Goal: Task Accomplishment & Management: Complete application form

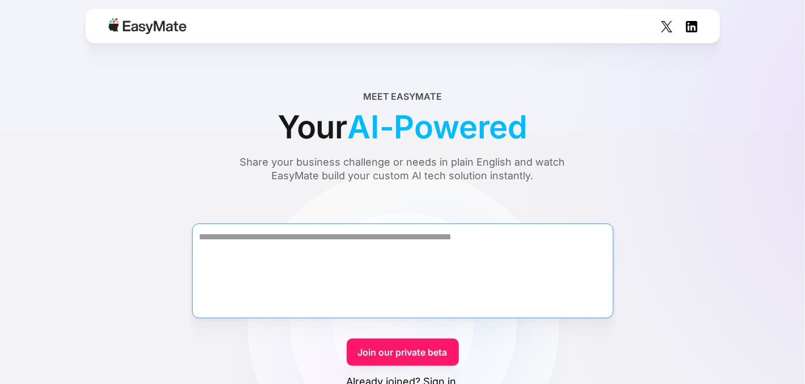
click at [412, 277] on textarea "Form" at bounding box center [403, 270] width 422 height 95
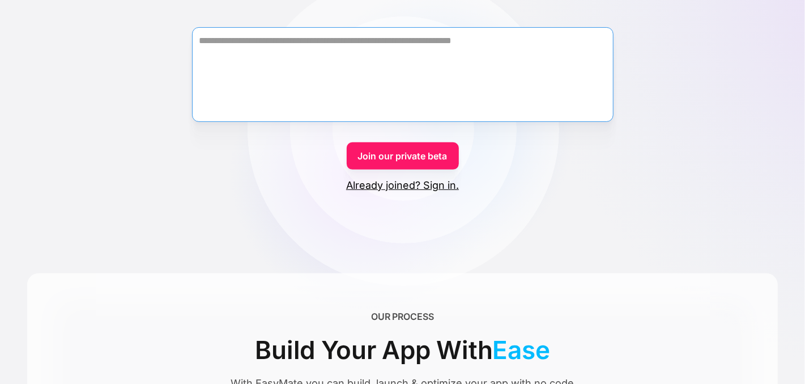
scroll to position [195, 0]
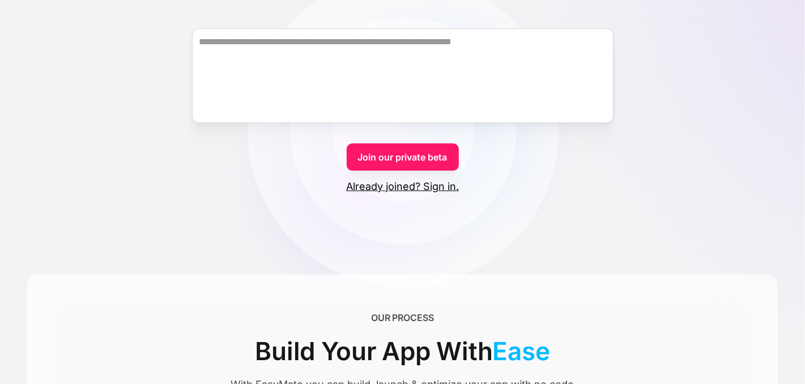
click at [444, 187] on link "Already joined? Sign in." at bounding box center [402, 187] width 113 height 14
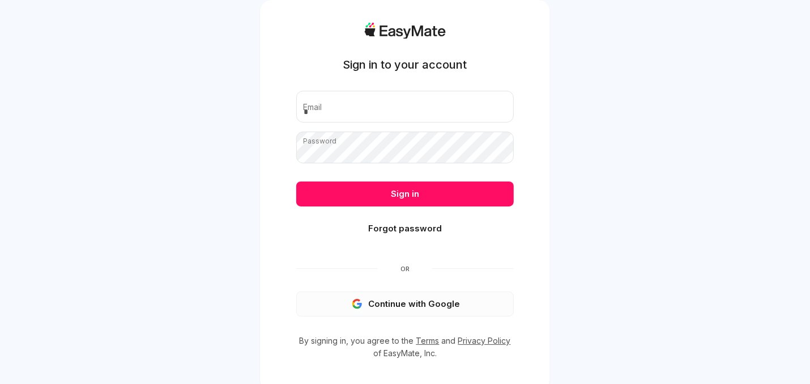
click at [378, 314] on button "Continue with Google" at bounding box center [405, 303] width 218 height 25
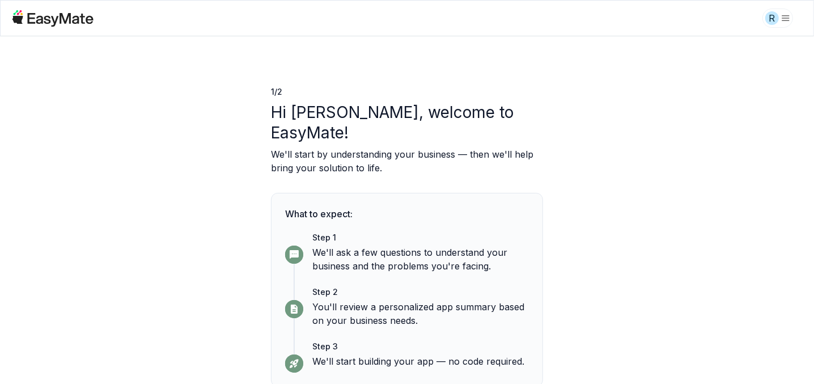
scroll to position [30, 0]
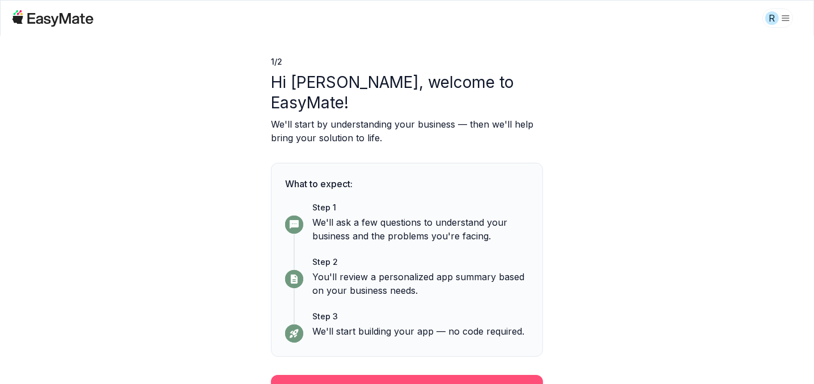
click at [369, 375] on button "Continue" at bounding box center [407, 389] width 272 height 29
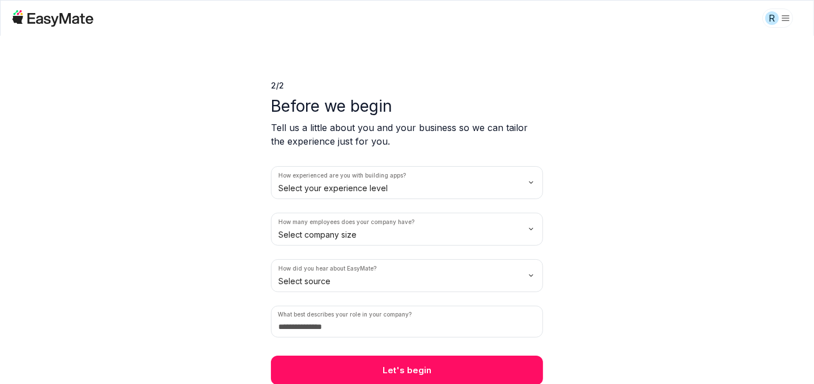
click at [369, 370] on button "Let's begin" at bounding box center [407, 369] width 272 height 29
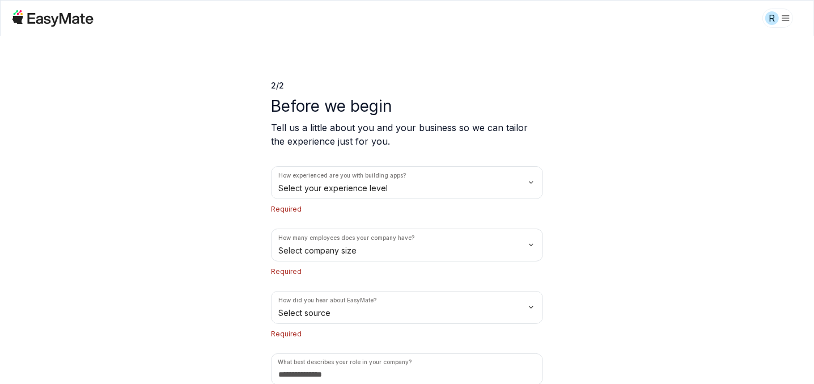
scroll to position [70, 0]
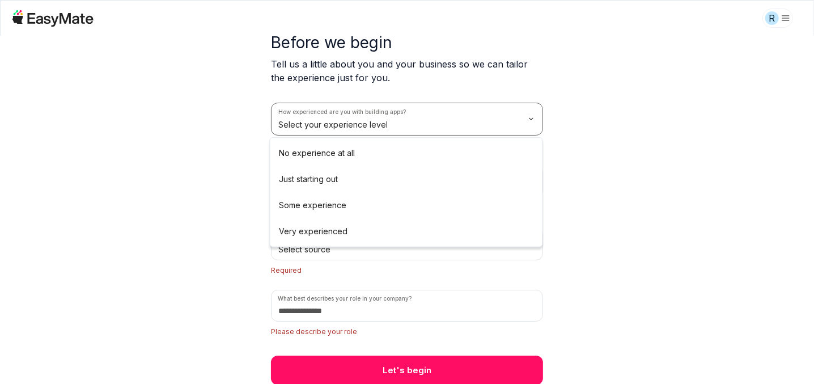
click at [459, 130] on html "R 2 / 2 Before we begin Tell us a little about you and your business so we can …" at bounding box center [407, 192] width 814 height 384
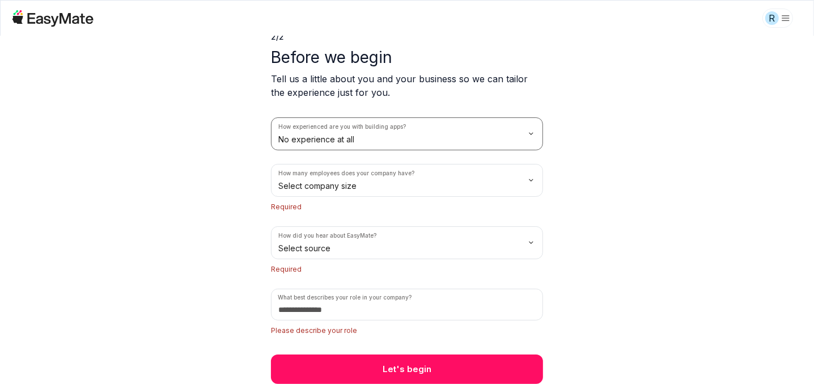
scroll to position [54, 0]
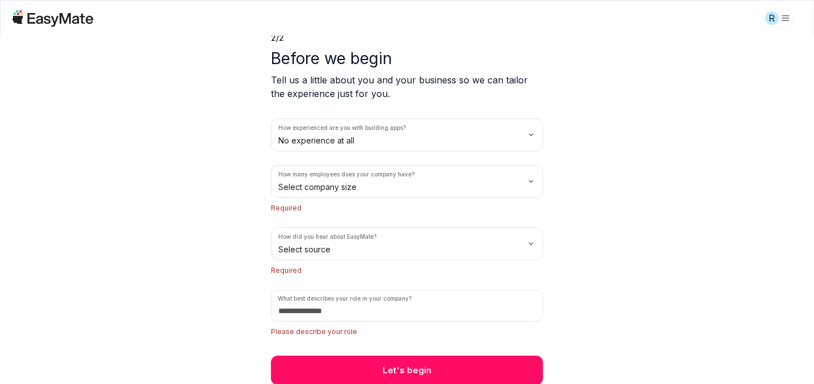
click at [432, 198] on div "How many employees does your company have? Select company size Required" at bounding box center [407, 189] width 272 height 49
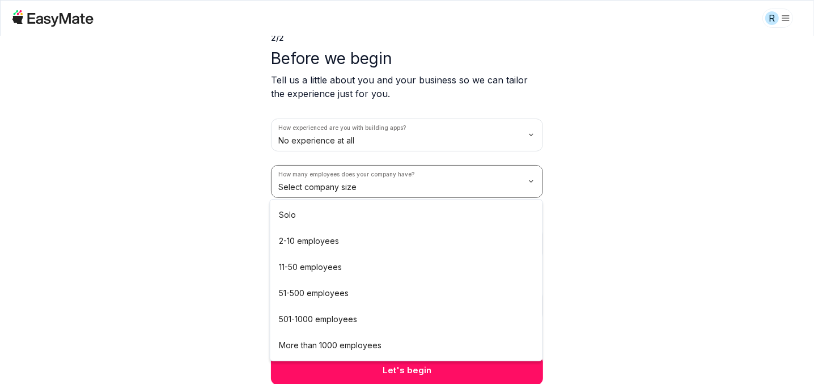
click at [426, 190] on html "R 2 / 2 Before we begin Tell us a little about you and your business so we can …" at bounding box center [407, 192] width 814 height 384
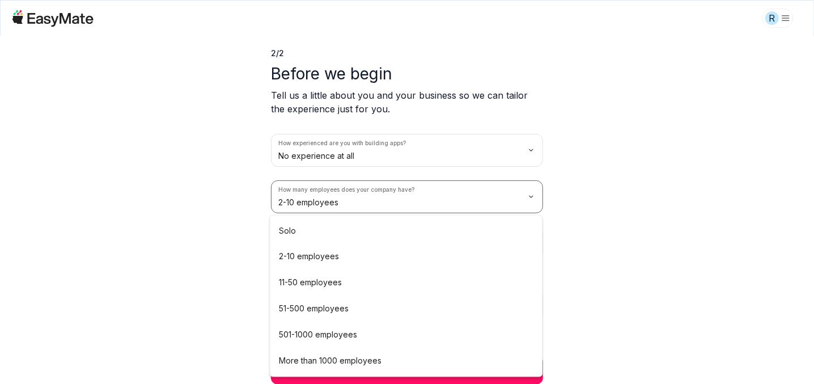
click at [403, 206] on html "R 2 / 2 Before we begin Tell us a little about you and your business so we can …" at bounding box center [407, 192] width 814 height 384
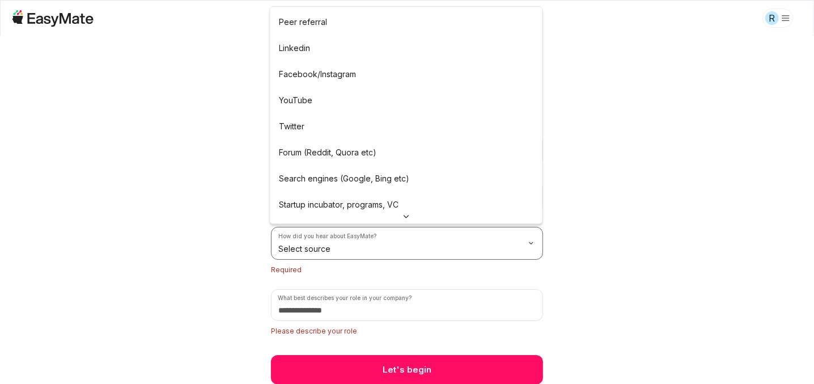
click at [397, 245] on html "R 2 / 2 Before we begin Tell us a little about you and your business so we can …" at bounding box center [407, 192] width 814 height 384
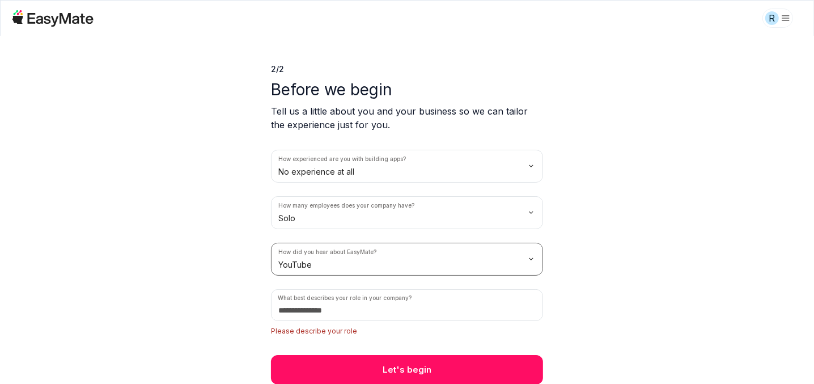
scroll to position [22, 0]
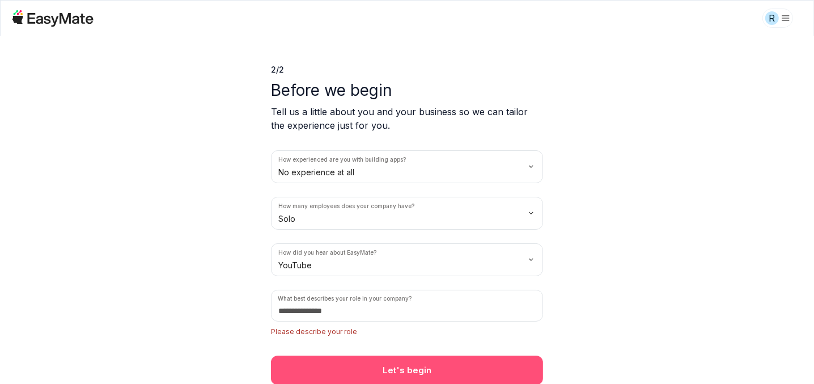
click at [388, 379] on button "Let's begin" at bounding box center [407, 369] width 272 height 29
click at [400, 373] on button "Let's begin" at bounding box center [407, 369] width 272 height 29
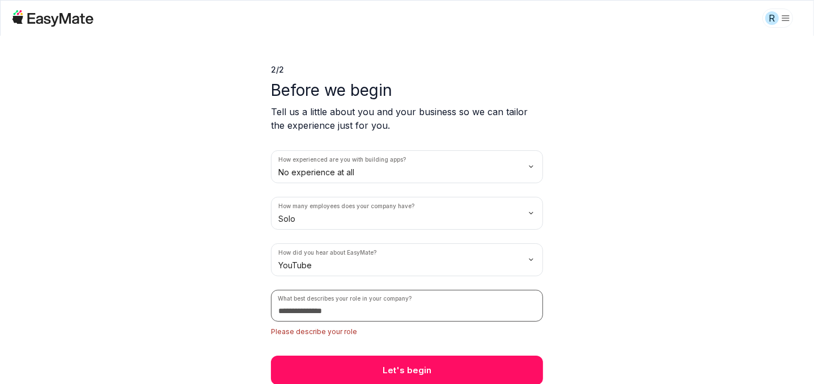
click at [362, 305] on input at bounding box center [407, 306] width 272 height 32
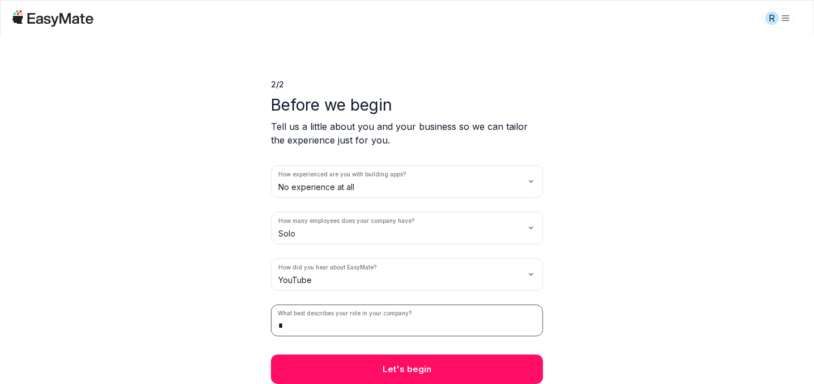
scroll to position [6, 0]
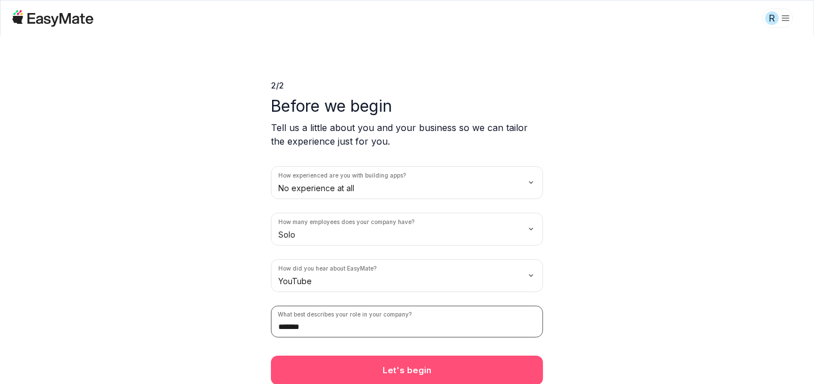
type input "*******"
click at [371, 359] on button "Let's begin" at bounding box center [407, 369] width 272 height 29
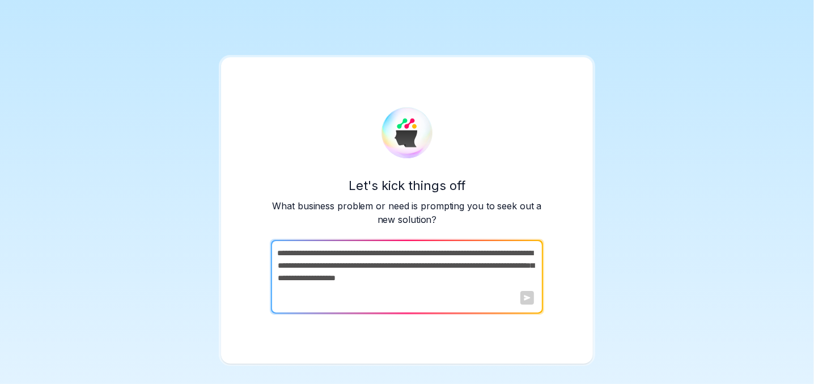
click at [384, 275] on textarea at bounding box center [406, 277] width 270 height 74
click at [384, 248] on textarea at bounding box center [406, 277] width 270 height 74
click at [335, 270] on textarea at bounding box center [406, 277] width 270 height 74
paste textarea "**********"
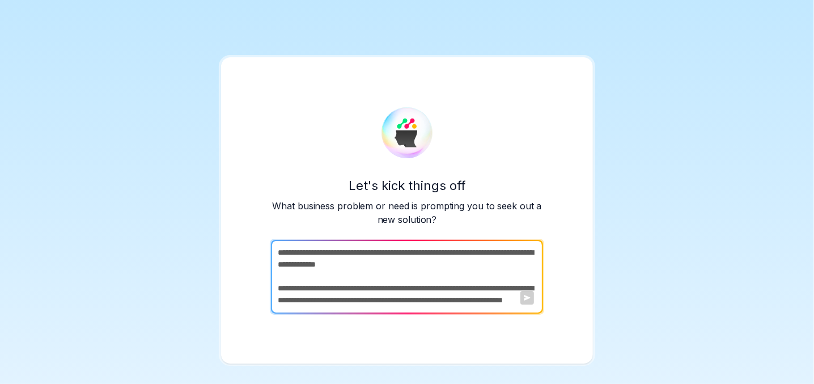
scroll to position [491, 0]
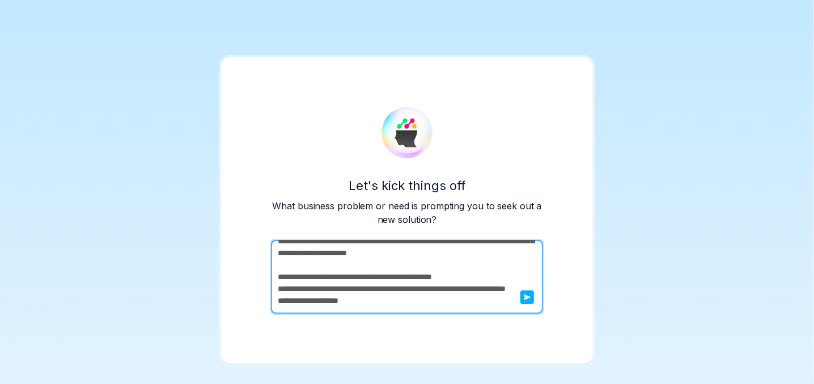
type textarea "**********"
click at [526, 296] on icon "submit" at bounding box center [527, 298] width 6 height 6
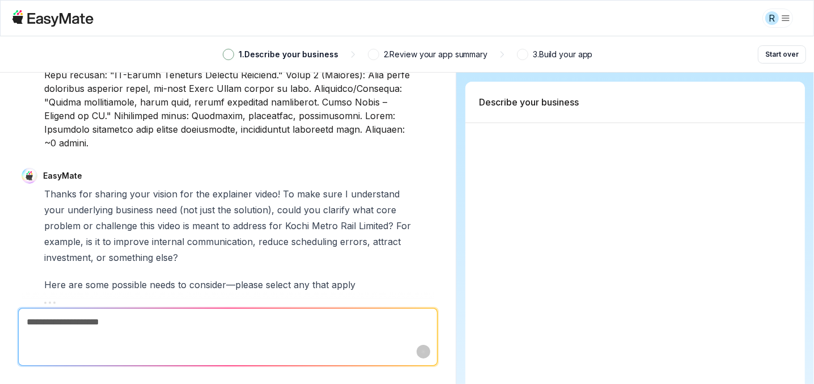
scroll to position [390, 0]
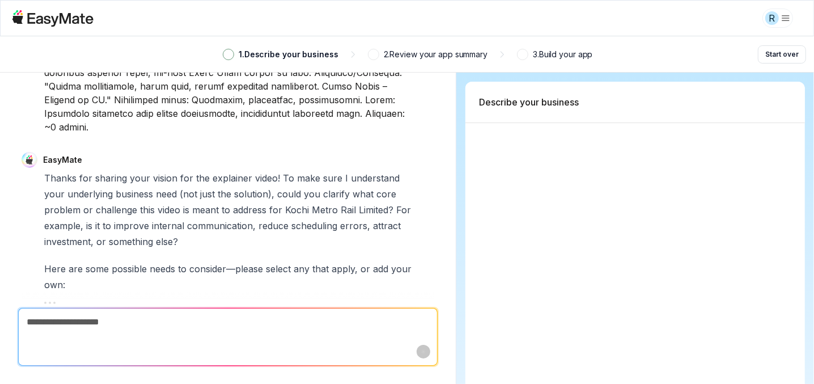
type textarea "*"
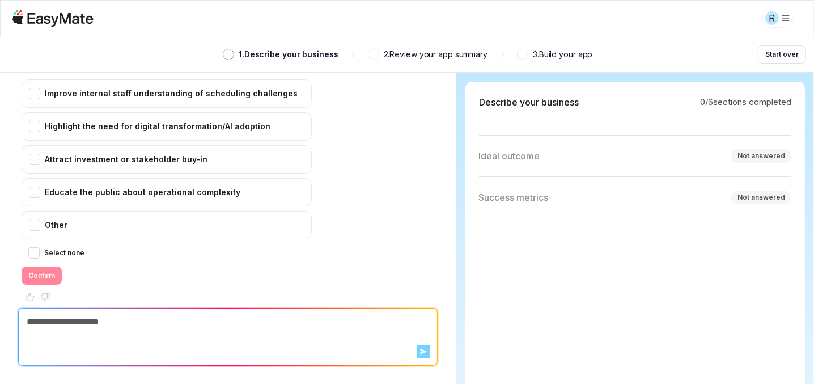
scroll to position [0, 0]
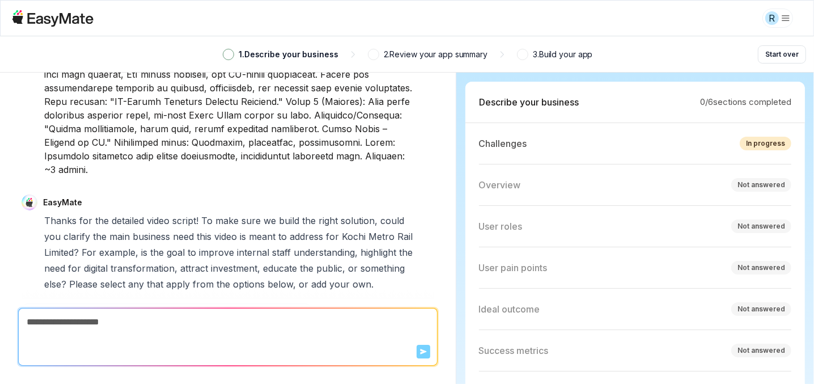
scroll to position [571, 0]
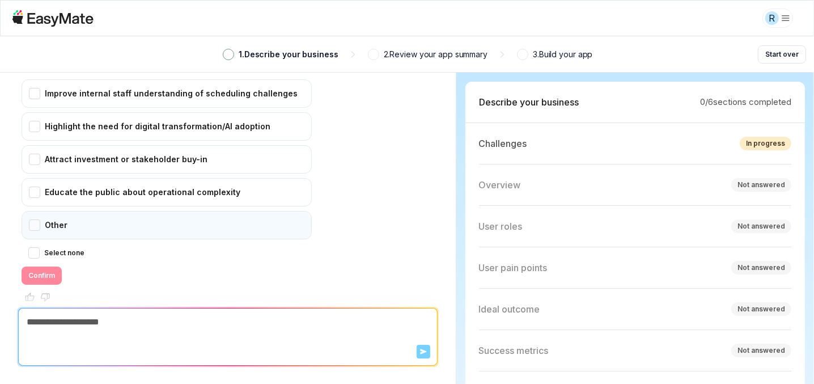
click at [173, 211] on div "Other" at bounding box center [167, 225] width 290 height 28
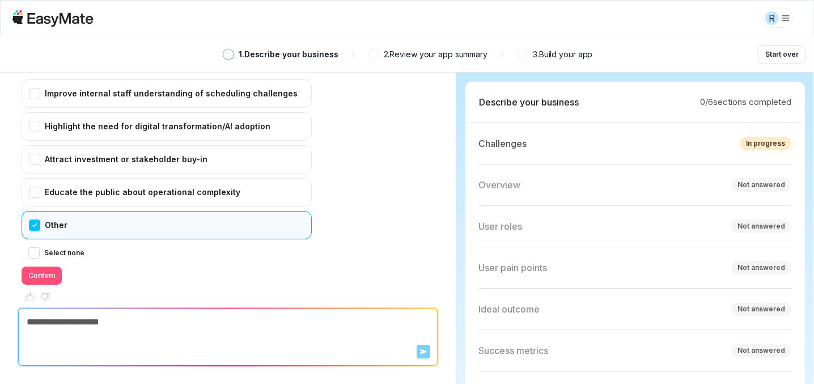
click at [39, 266] on button "Confirm" at bounding box center [42, 275] width 40 height 18
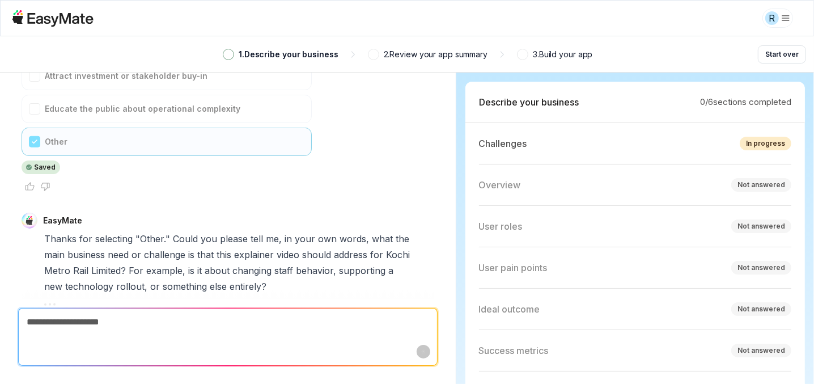
scroll to position [675, 0]
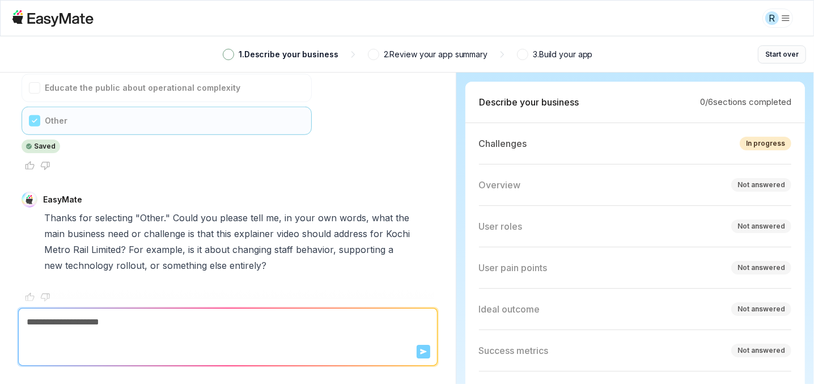
click at [794, 54] on button "Start over" at bounding box center [782, 54] width 48 height 18
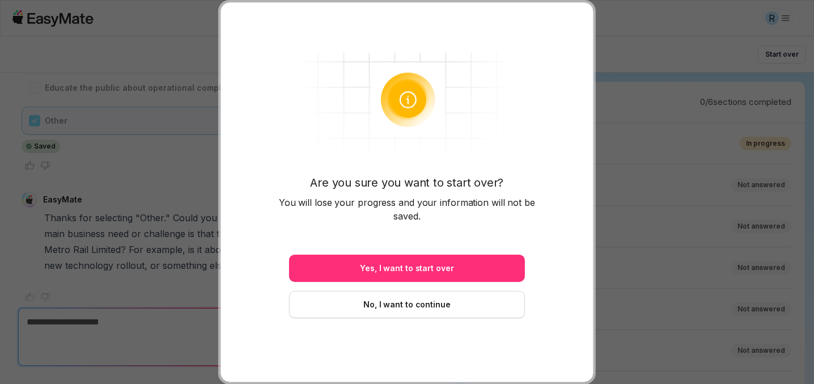
click at [461, 256] on button "Yes, I want to start over" at bounding box center [407, 267] width 236 height 27
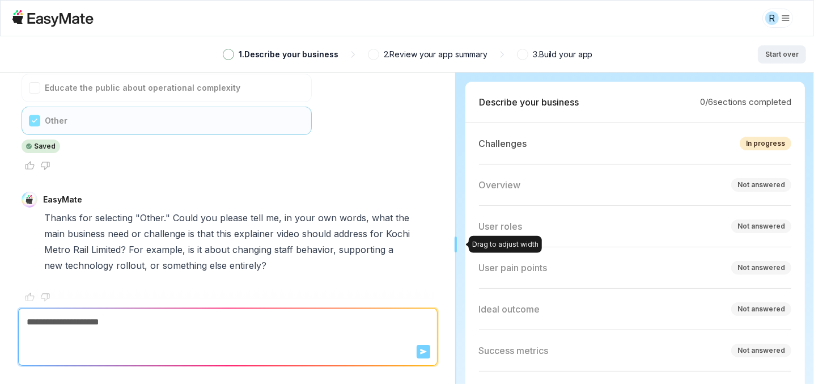
type textarea "*"
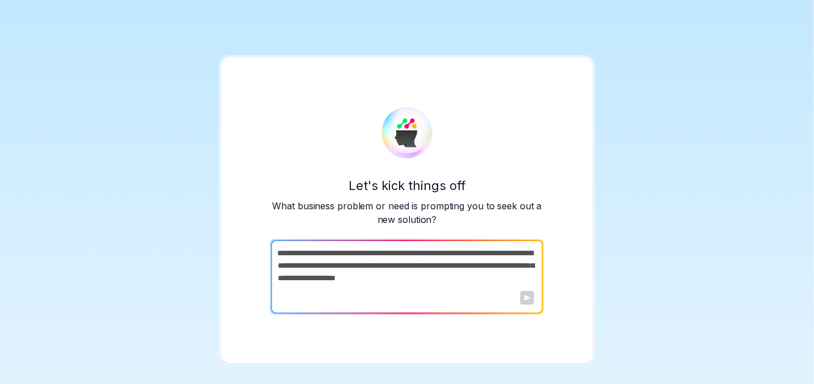
click at [538, 307] on textarea at bounding box center [406, 277] width 270 height 74
